Goal: Information Seeking & Learning: Check status

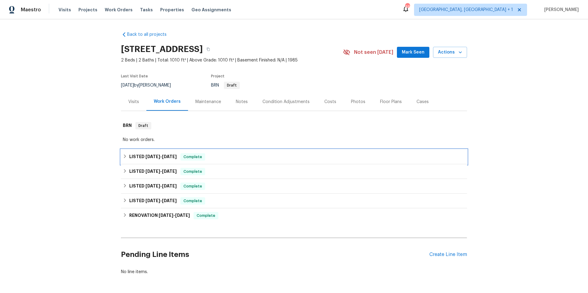
click at [228, 161] on div "LISTED [DATE] - [DATE] Complete" at bounding box center [294, 156] width 342 height 7
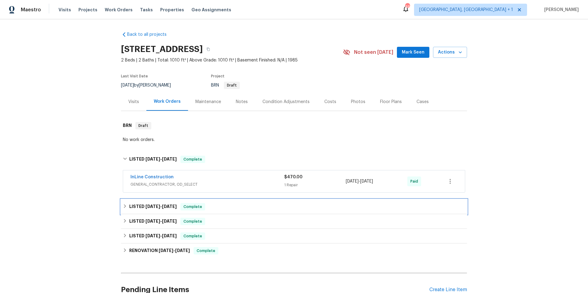
click at [234, 209] on div "LISTED [DATE] - [DATE] Complete" at bounding box center [294, 207] width 346 height 15
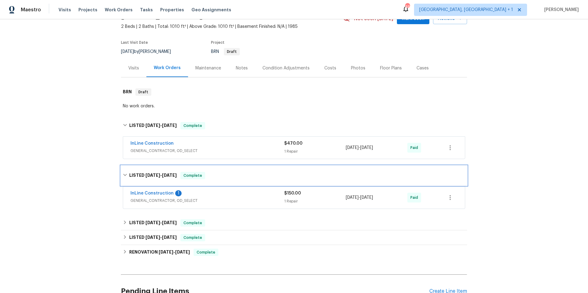
scroll to position [105, 0]
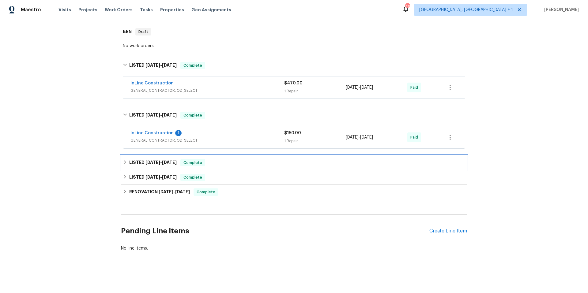
click at [249, 159] on div "LISTED [DATE] - [DATE] Complete" at bounding box center [294, 162] width 342 height 7
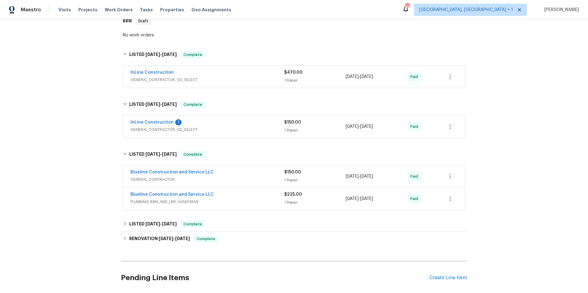
click at [239, 177] on div "Blueline Construction and Service LLC" at bounding box center [207, 172] width 154 height 7
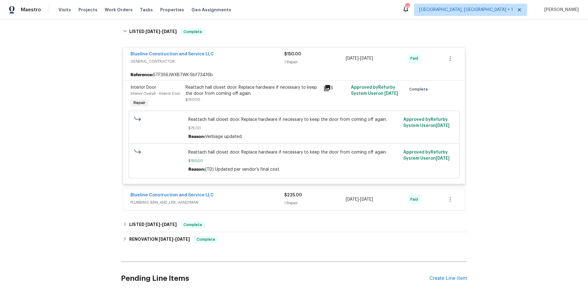
scroll to position [286, 0]
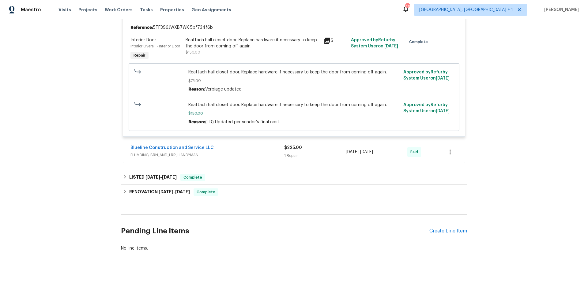
click at [226, 152] on span "PLUMBING, BRN_AND_LRR, HANDYMAN" at bounding box center [207, 155] width 154 height 6
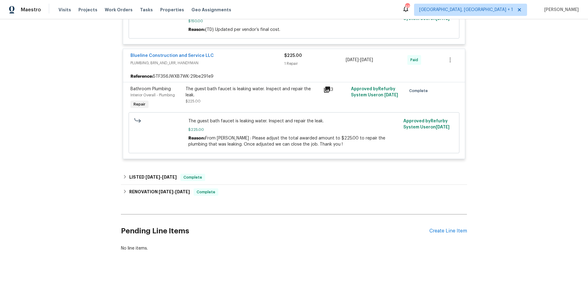
scroll to position [379, 0]
click at [223, 174] on div "LISTED [DATE] - [DATE] Complete" at bounding box center [294, 177] width 342 height 7
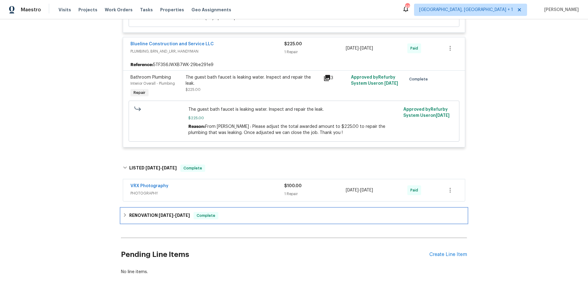
click at [237, 219] on div "RENOVATION [DATE] - [DATE] Complete" at bounding box center [294, 215] width 342 height 7
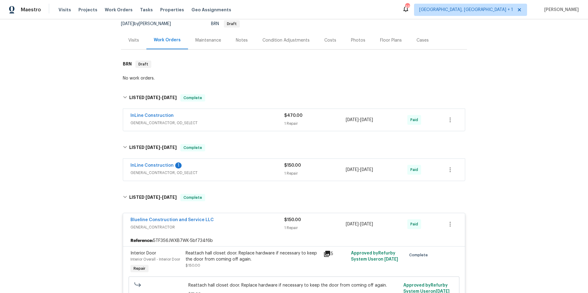
scroll to position [58, 0]
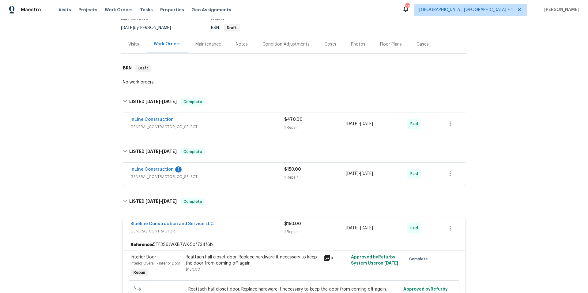
click at [233, 174] on div "InLine Construction 1" at bounding box center [207, 169] width 154 height 7
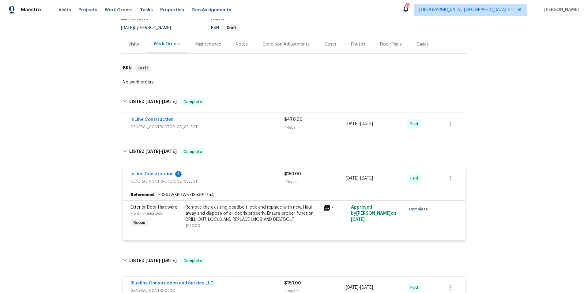
click at [235, 124] on div "InLine Construction" at bounding box center [207, 120] width 154 height 7
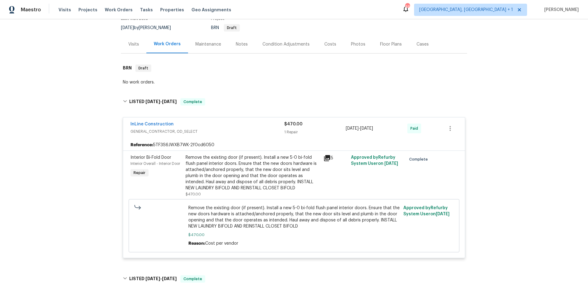
click at [290, 47] on div "Condition Adjustments" at bounding box center [285, 44] width 47 height 6
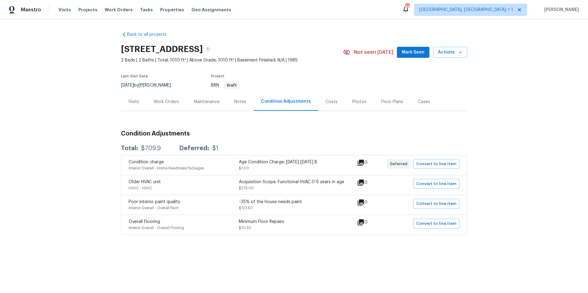
click at [133, 105] on div "Visits" at bounding box center [133, 102] width 11 height 6
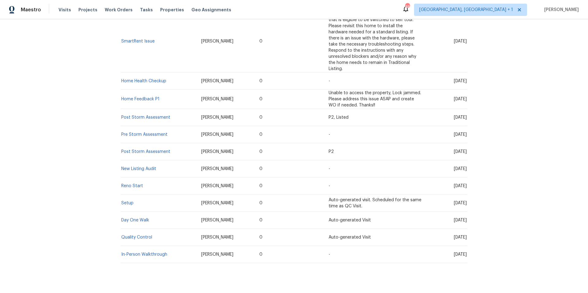
scroll to position [228, 0]
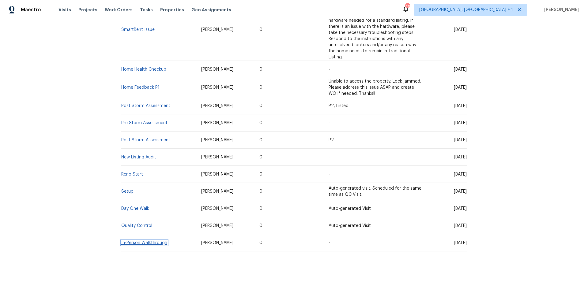
click at [139, 241] on link "In-Person Walkthrough" at bounding box center [144, 243] width 46 height 4
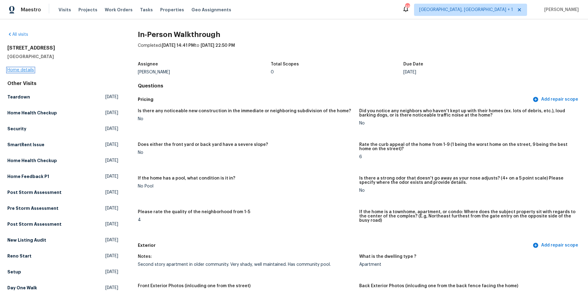
click at [30, 70] on link "Home details" at bounding box center [20, 70] width 27 height 4
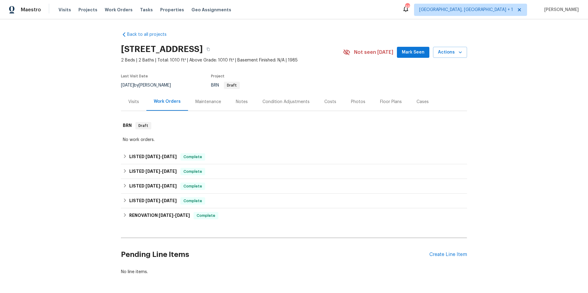
click at [130, 105] on div "Visits" at bounding box center [133, 102] width 11 height 6
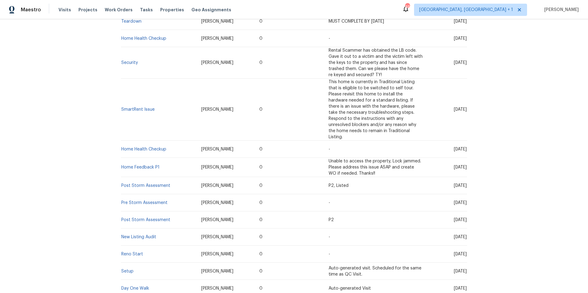
scroll to position [208, 0]
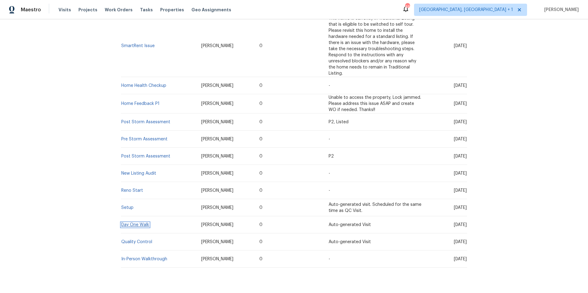
click at [128, 226] on link "Day One Walk" at bounding box center [135, 225] width 28 height 4
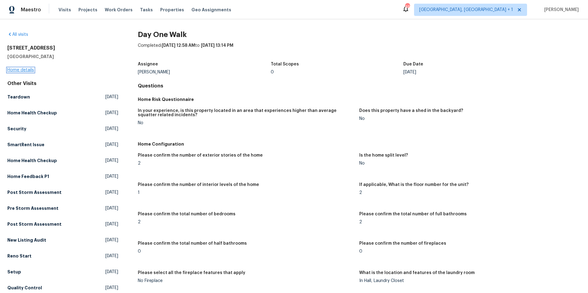
click at [30, 70] on link "Home details" at bounding box center [20, 70] width 27 height 4
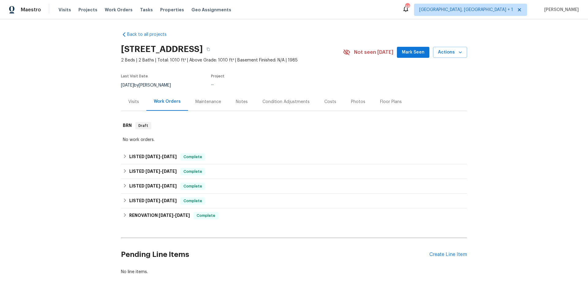
click at [133, 105] on div "Visits" at bounding box center [133, 102] width 11 height 6
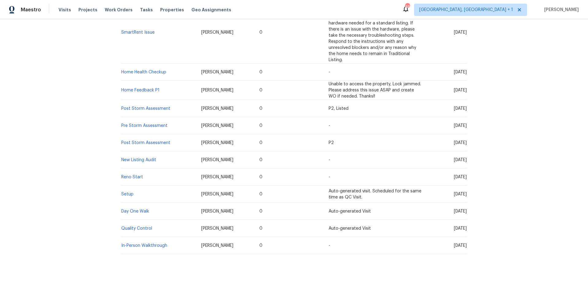
scroll to position [228, 0]
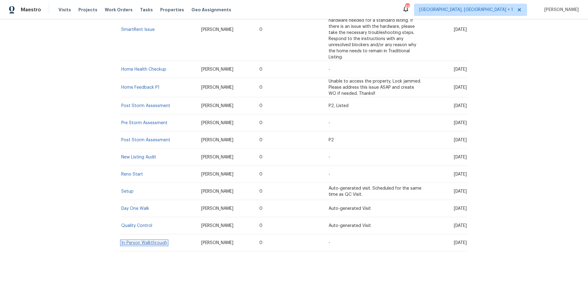
click at [146, 241] on link "In-Person Walkthrough" at bounding box center [144, 243] width 46 height 4
